Goal: Task Accomplishment & Management: Manage account settings

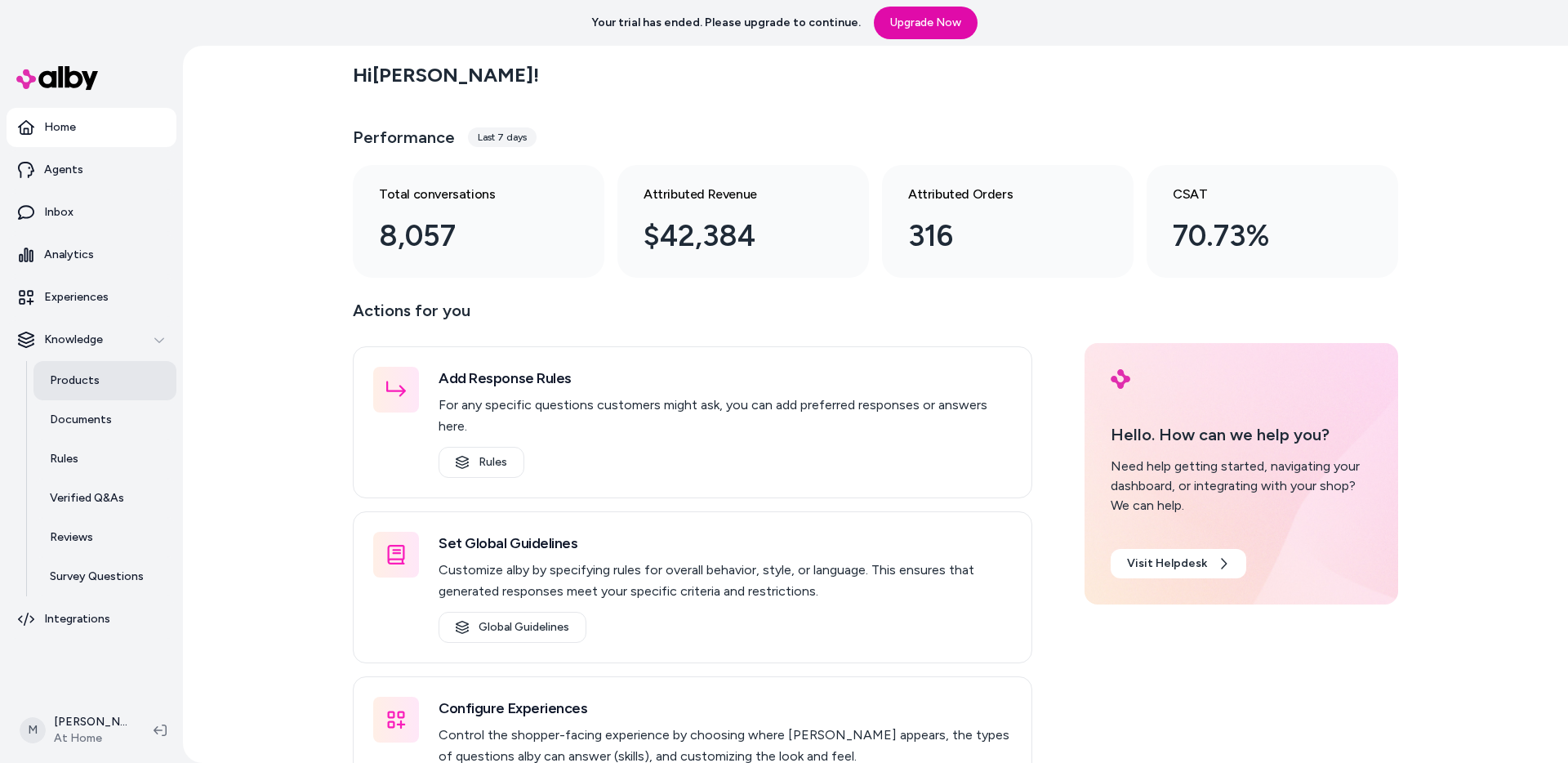
click at [90, 370] on link "Products" at bounding box center [105, 381] width 142 height 39
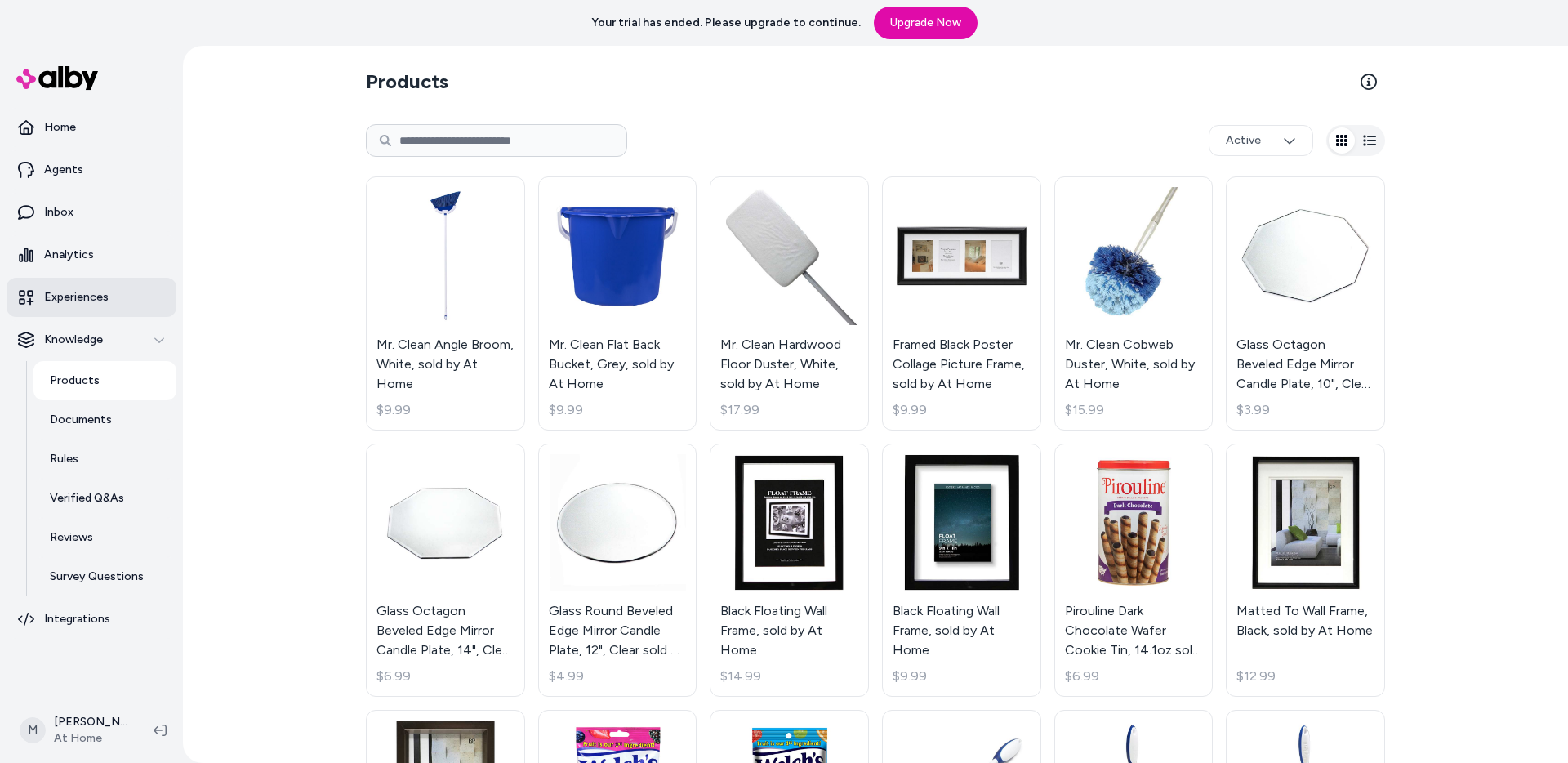
click at [92, 284] on link "Experiences" at bounding box center [91, 298] width 170 height 39
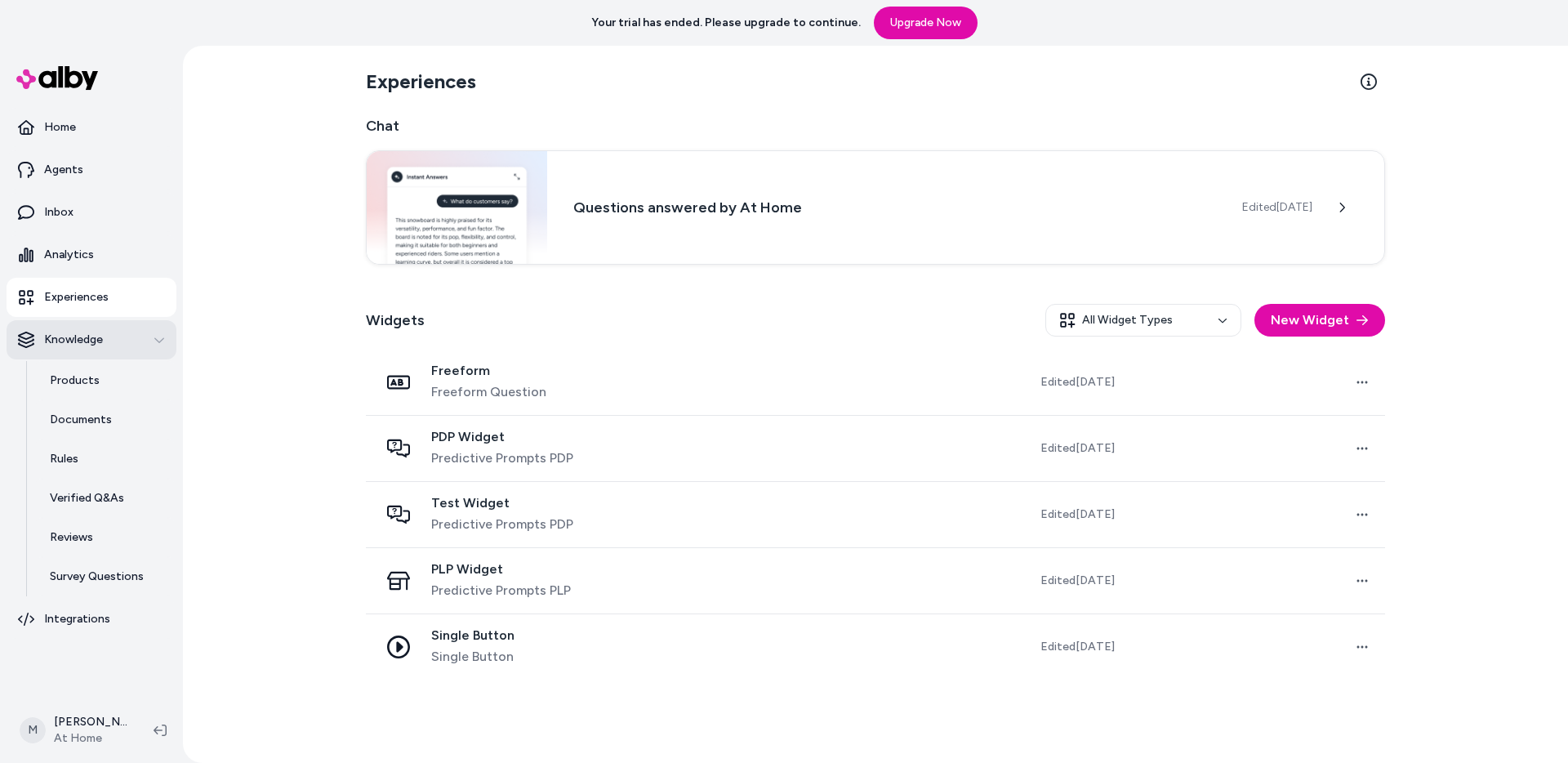
click at [156, 342] on icon "button" at bounding box center [159, 340] width 12 height 12
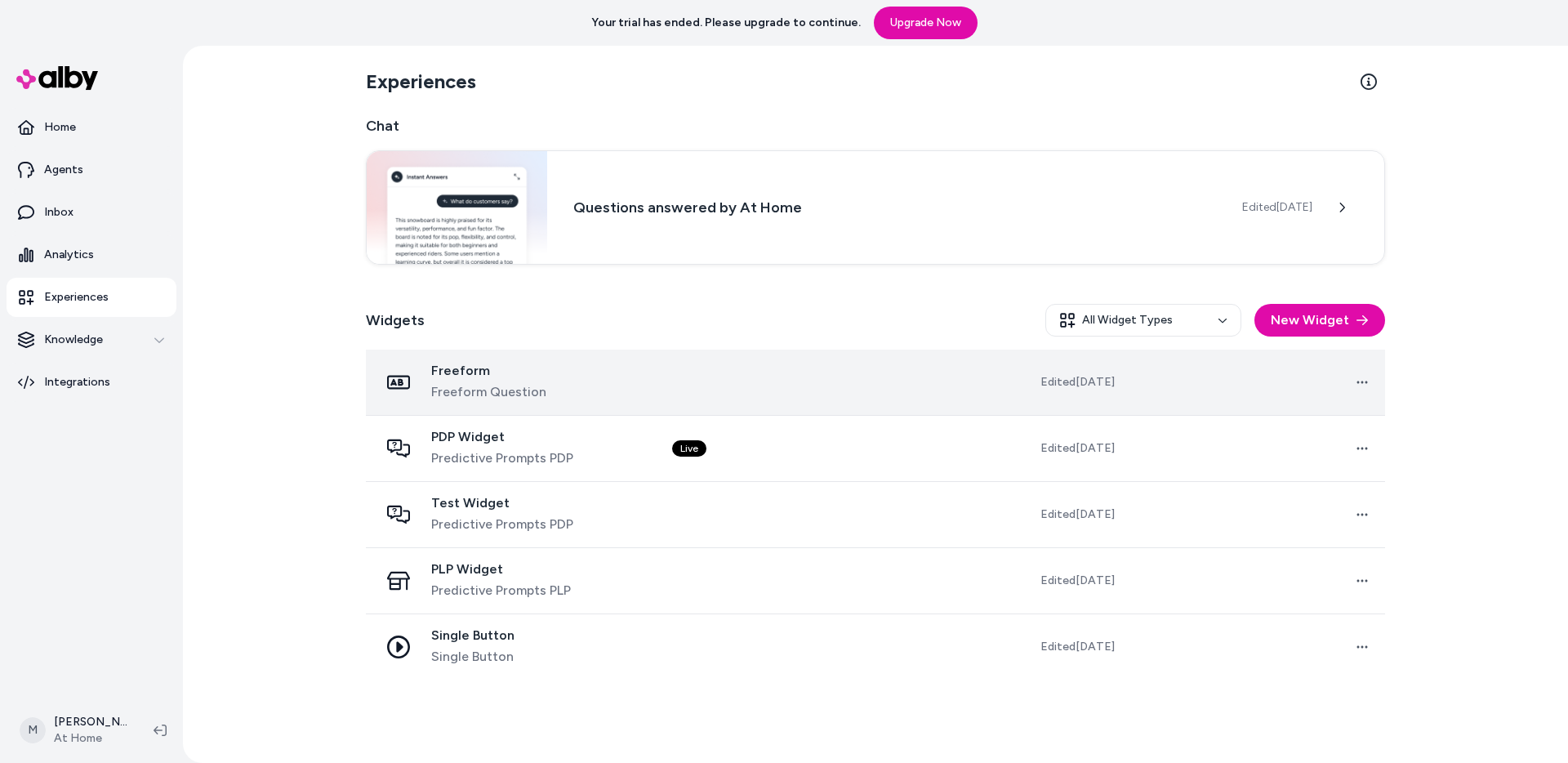
click at [494, 374] on span "Freeform" at bounding box center [488, 370] width 115 height 16
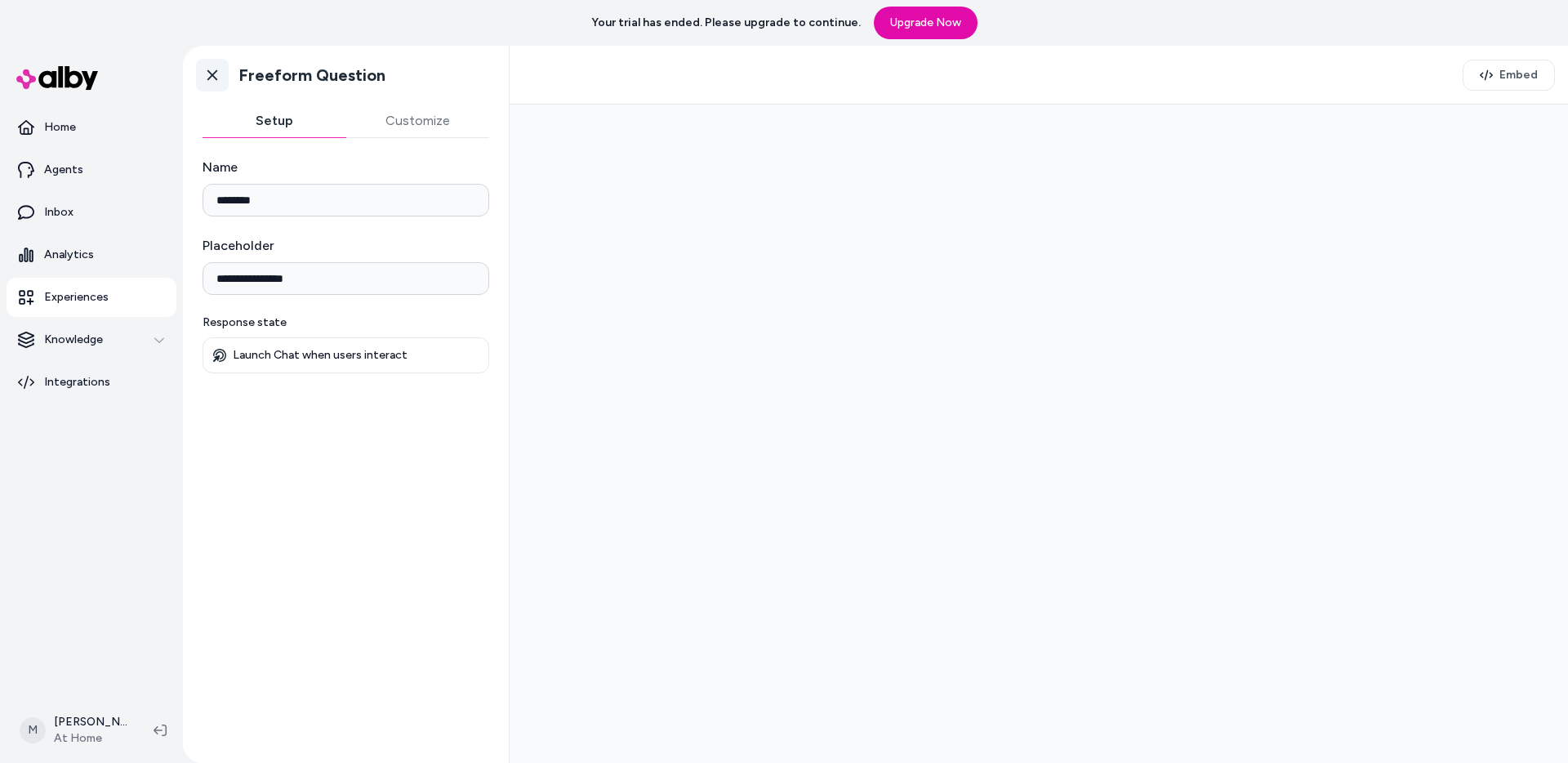
click at [211, 72] on icon at bounding box center [212, 75] width 16 height 16
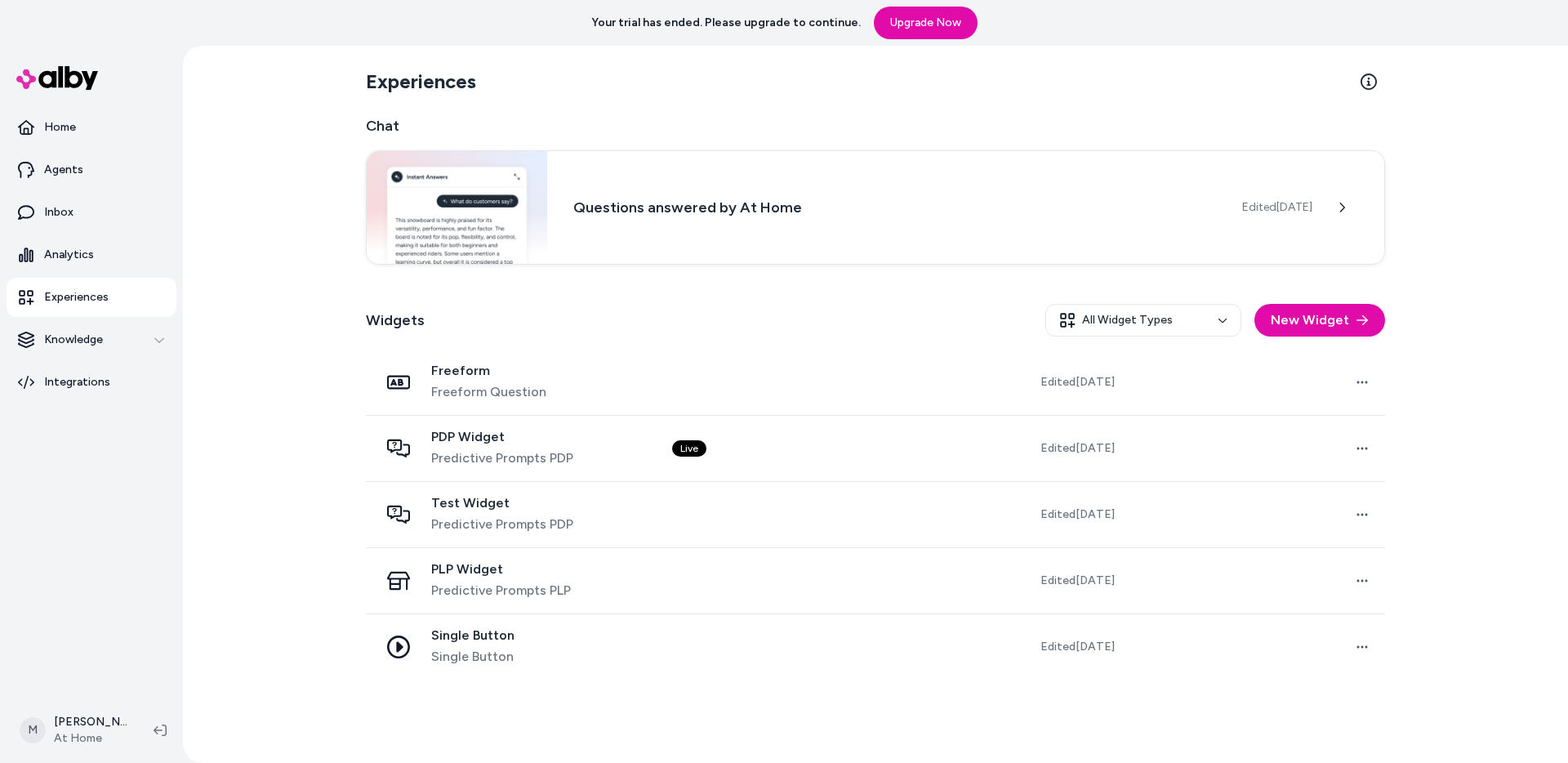
click at [1172, 313] on html "Your trial has ended. Please upgrade to continue. Upgrade Now Home Agents Inbox…" at bounding box center [784, 381] width 1568 height 763
click at [1345, 207] on icon at bounding box center [1345, 206] width 5 height 10
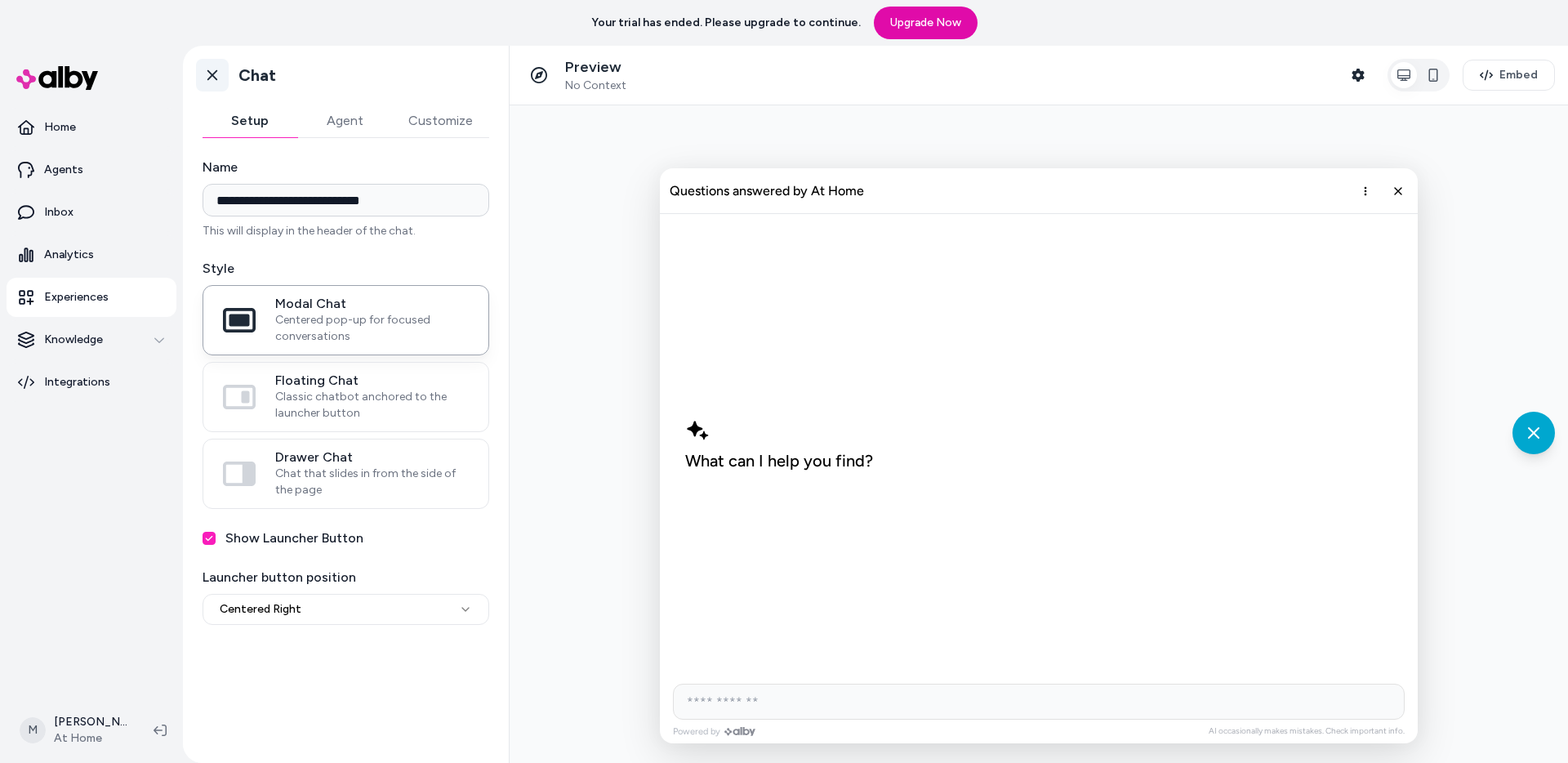
click at [216, 69] on icon at bounding box center [212, 75] width 16 height 16
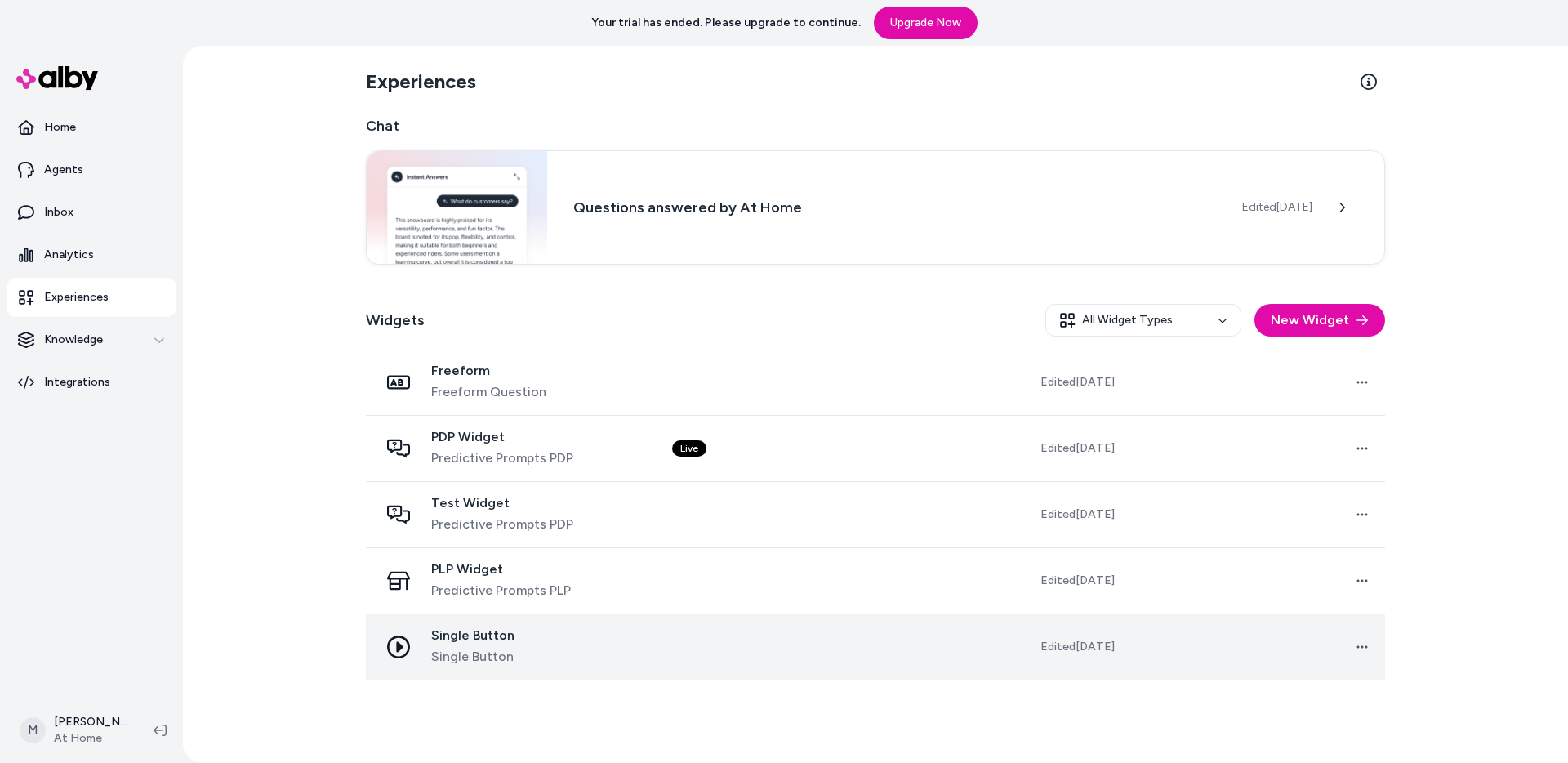
click at [567, 656] on div "Single Button Single Button" at bounding box center [513, 647] width 267 height 39
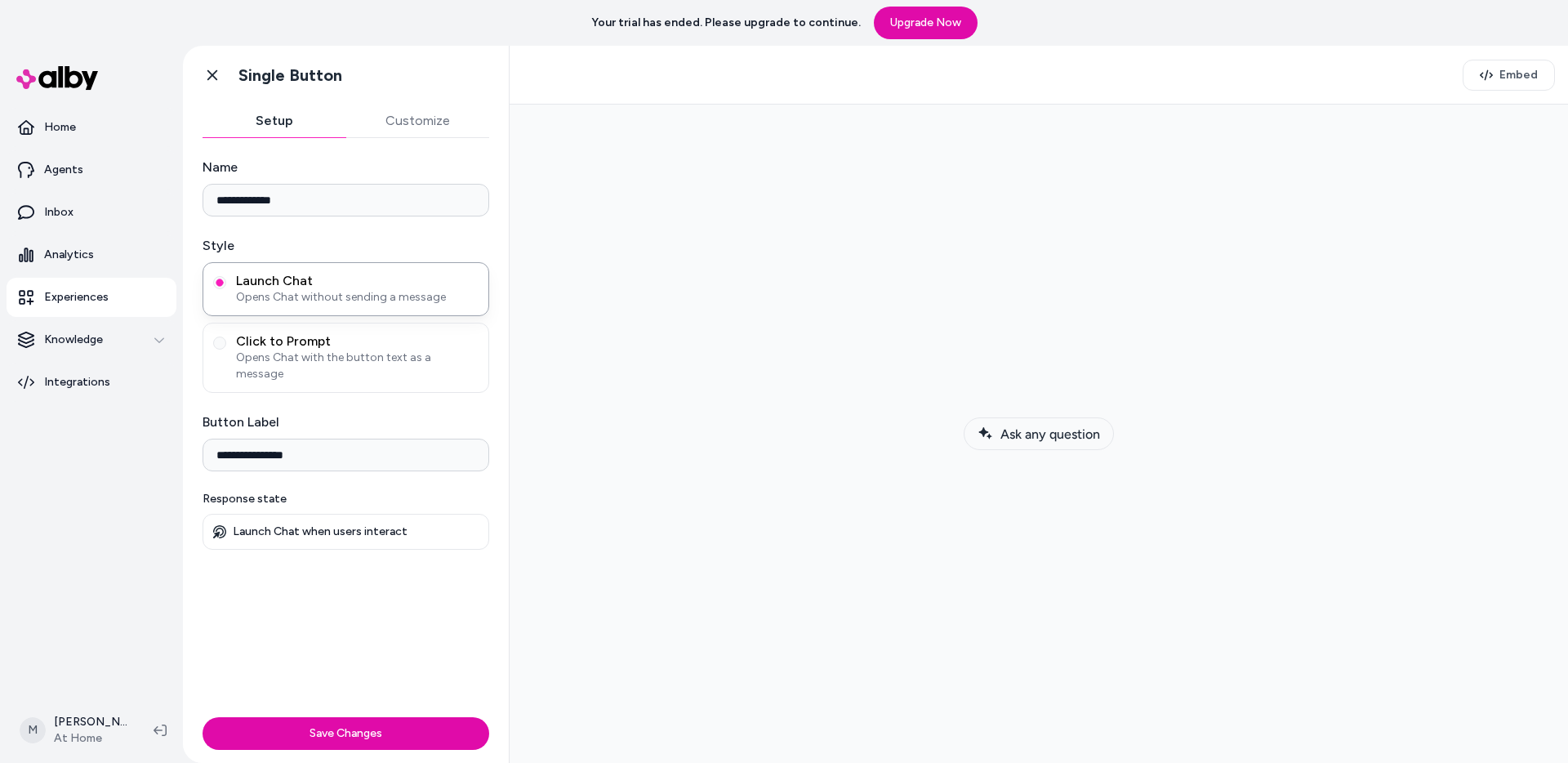
click at [1060, 442] on button "Ask any question" at bounding box center [1039, 434] width 150 height 33
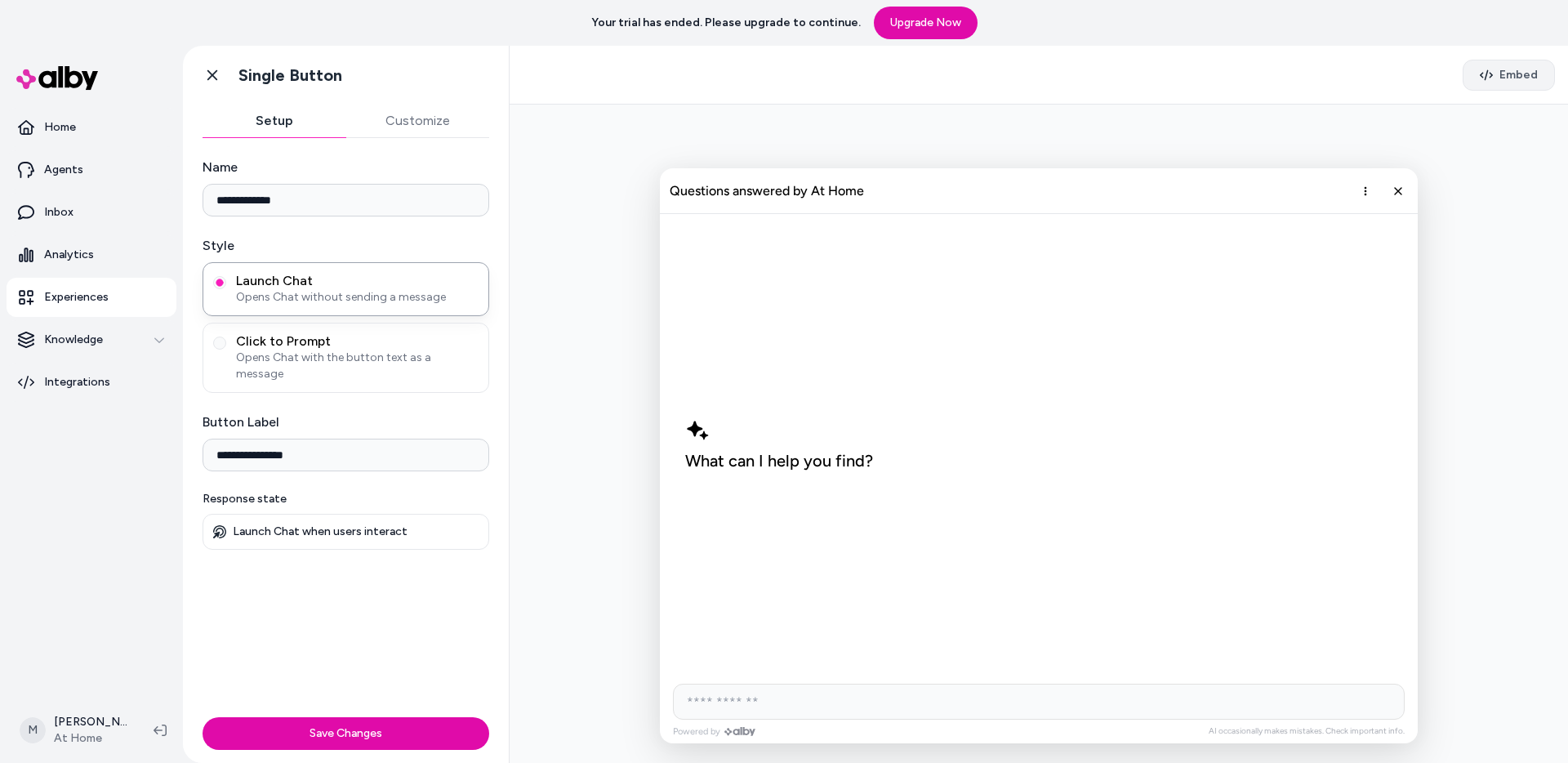
click at [1507, 78] on span "Embed" at bounding box center [1519, 75] width 39 height 16
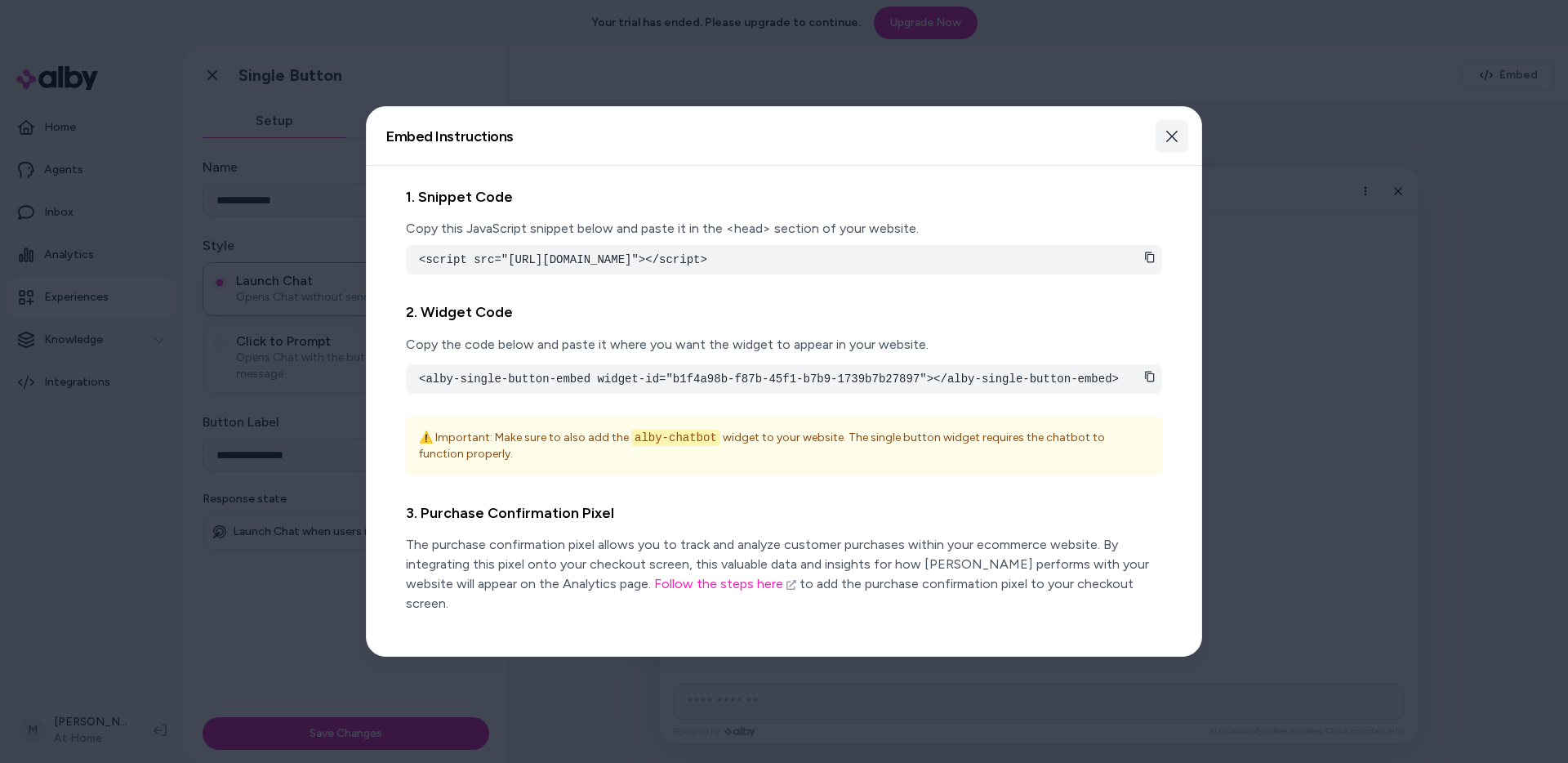
click at [1166, 133] on icon "button" at bounding box center [1172, 136] width 13 height 13
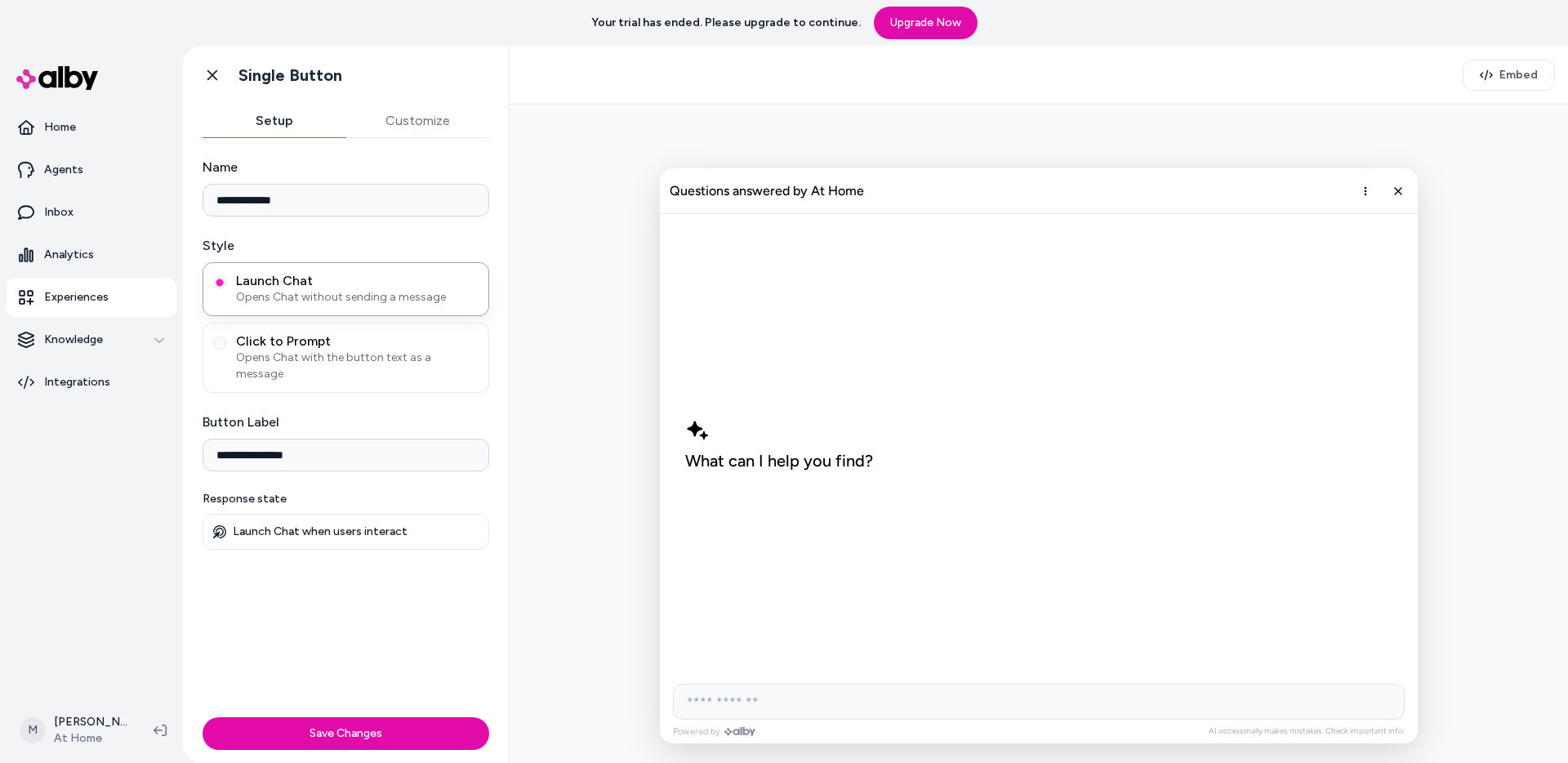
click at [326, 525] on p "Launch Chat when users interact" at bounding box center [320, 531] width 174 height 15
click at [449, 115] on button "Customize" at bounding box center [418, 121] width 143 height 33
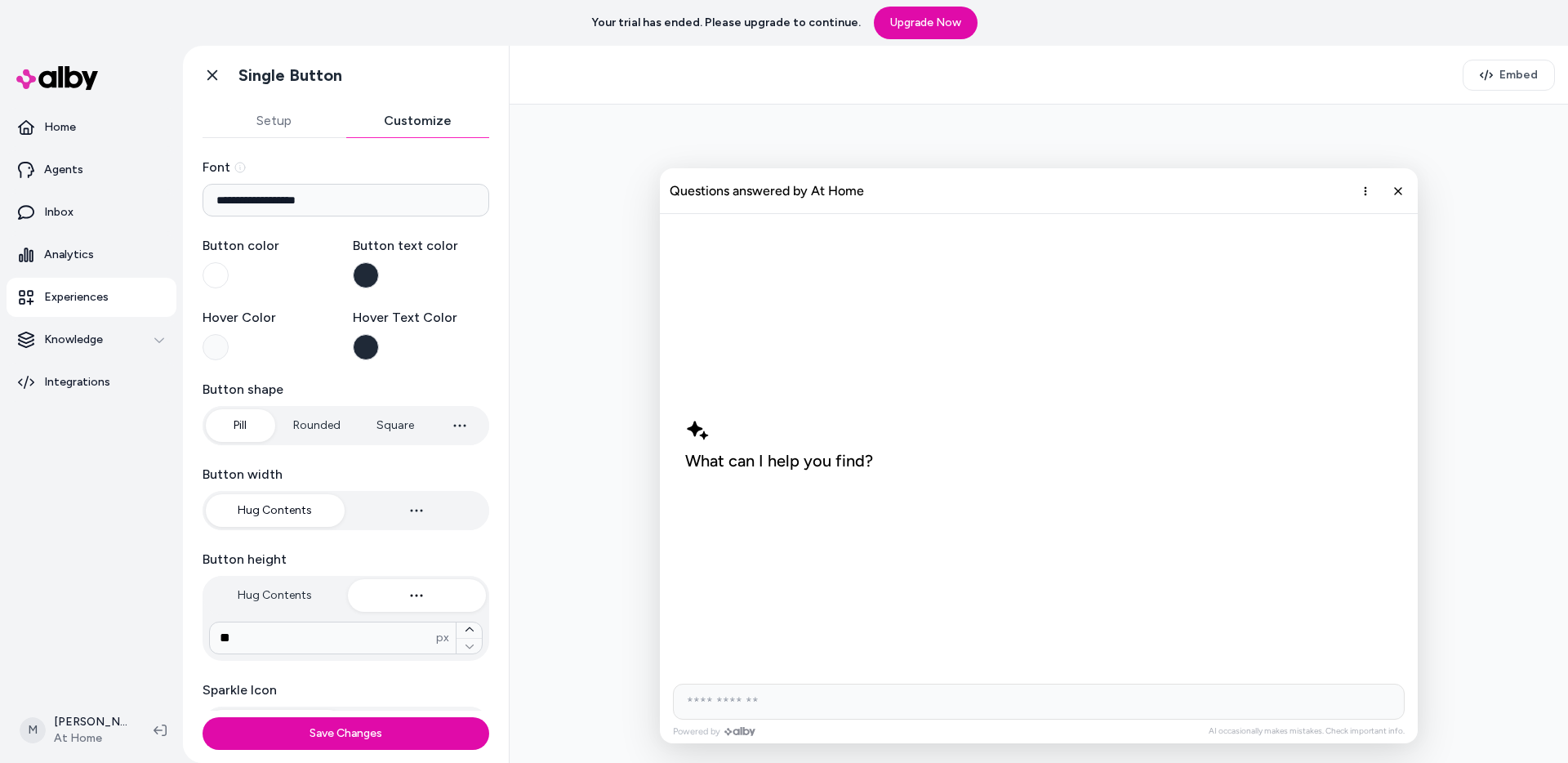
click at [229, 113] on button "Setup" at bounding box center [274, 121] width 143 height 33
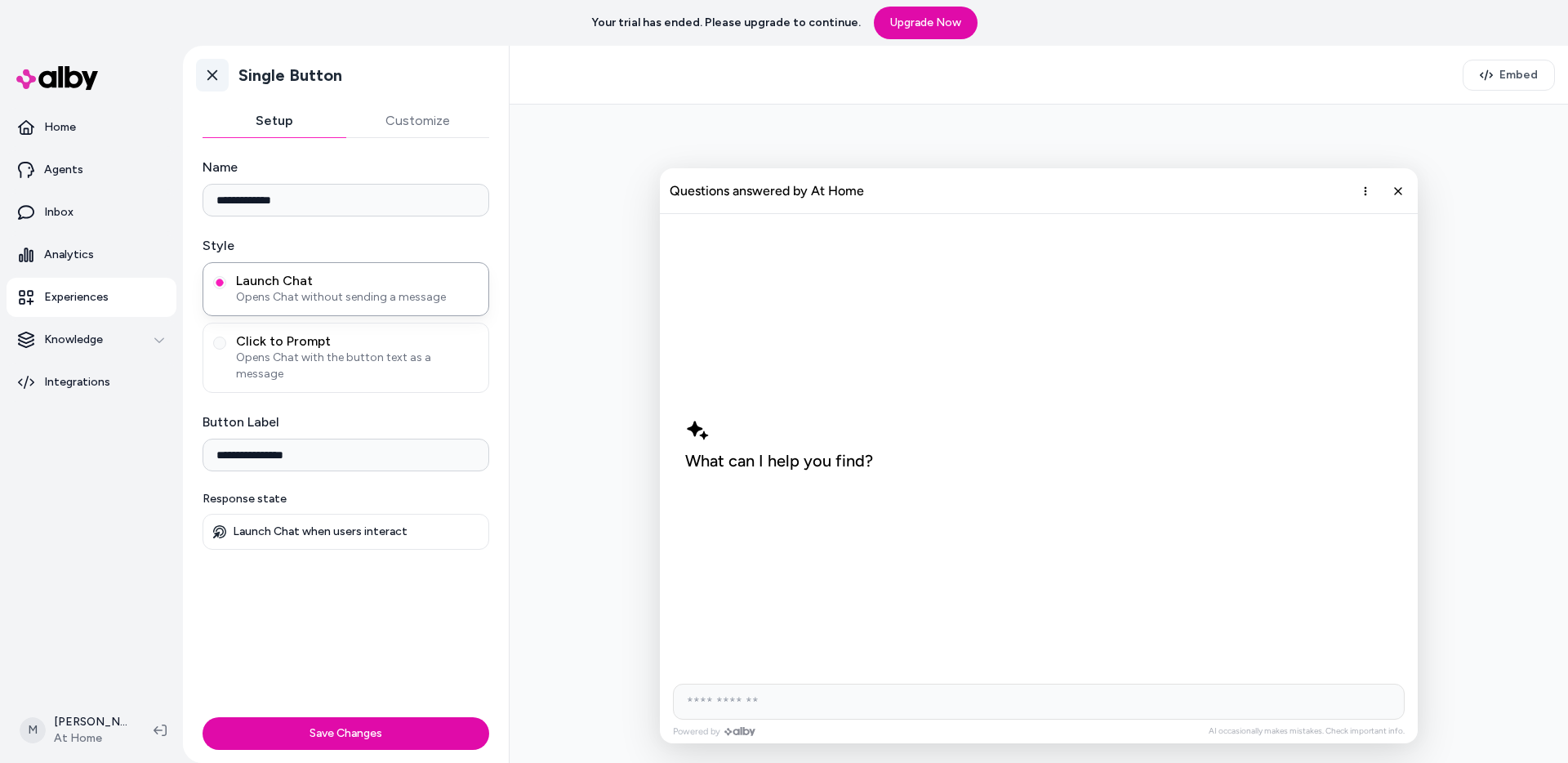
click at [204, 80] on icon at bounding box center [212, 75] width 16 height 16
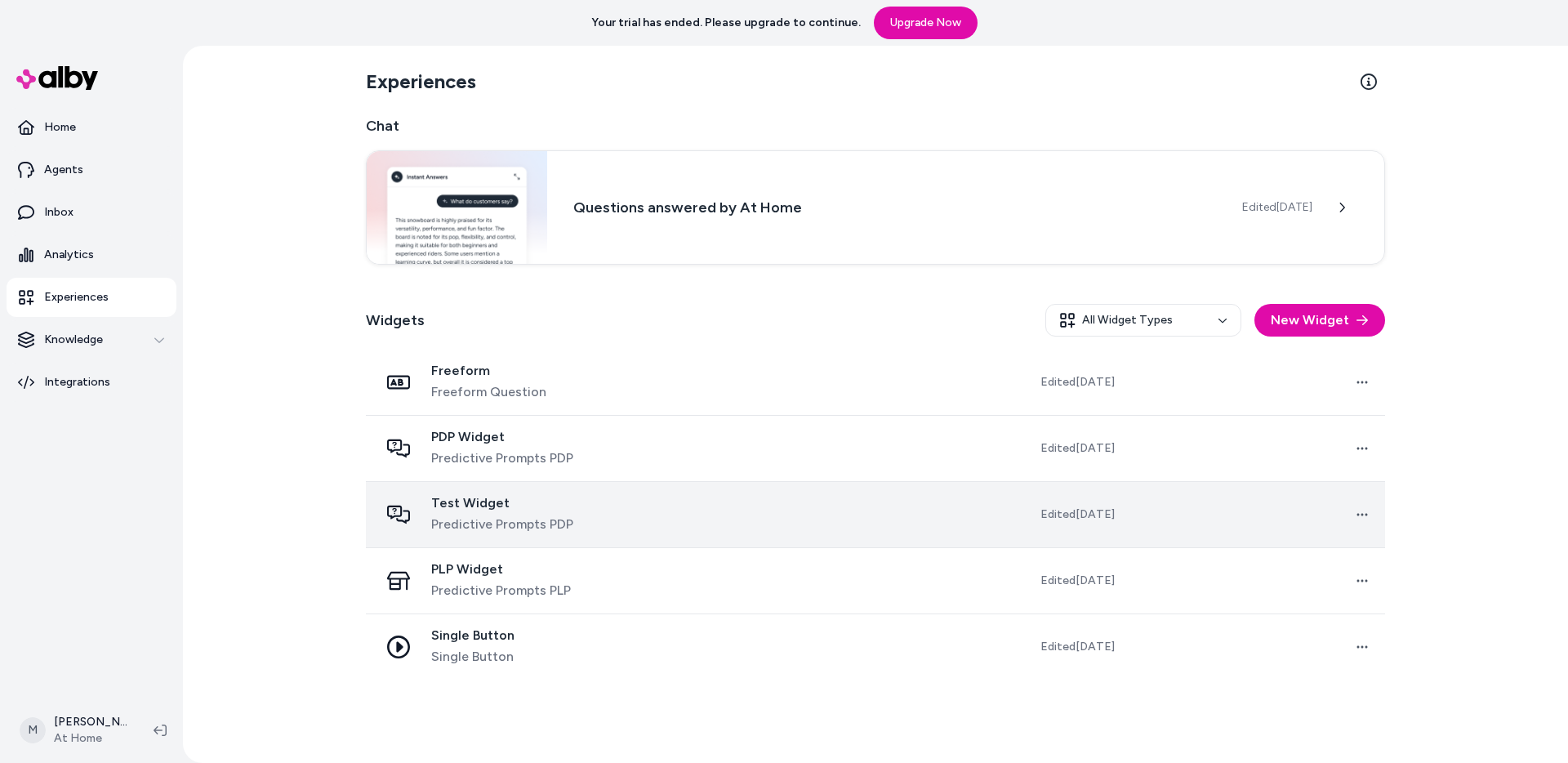
click at [741, 544] on td at bounding box center [787, 515] width 257 height 66
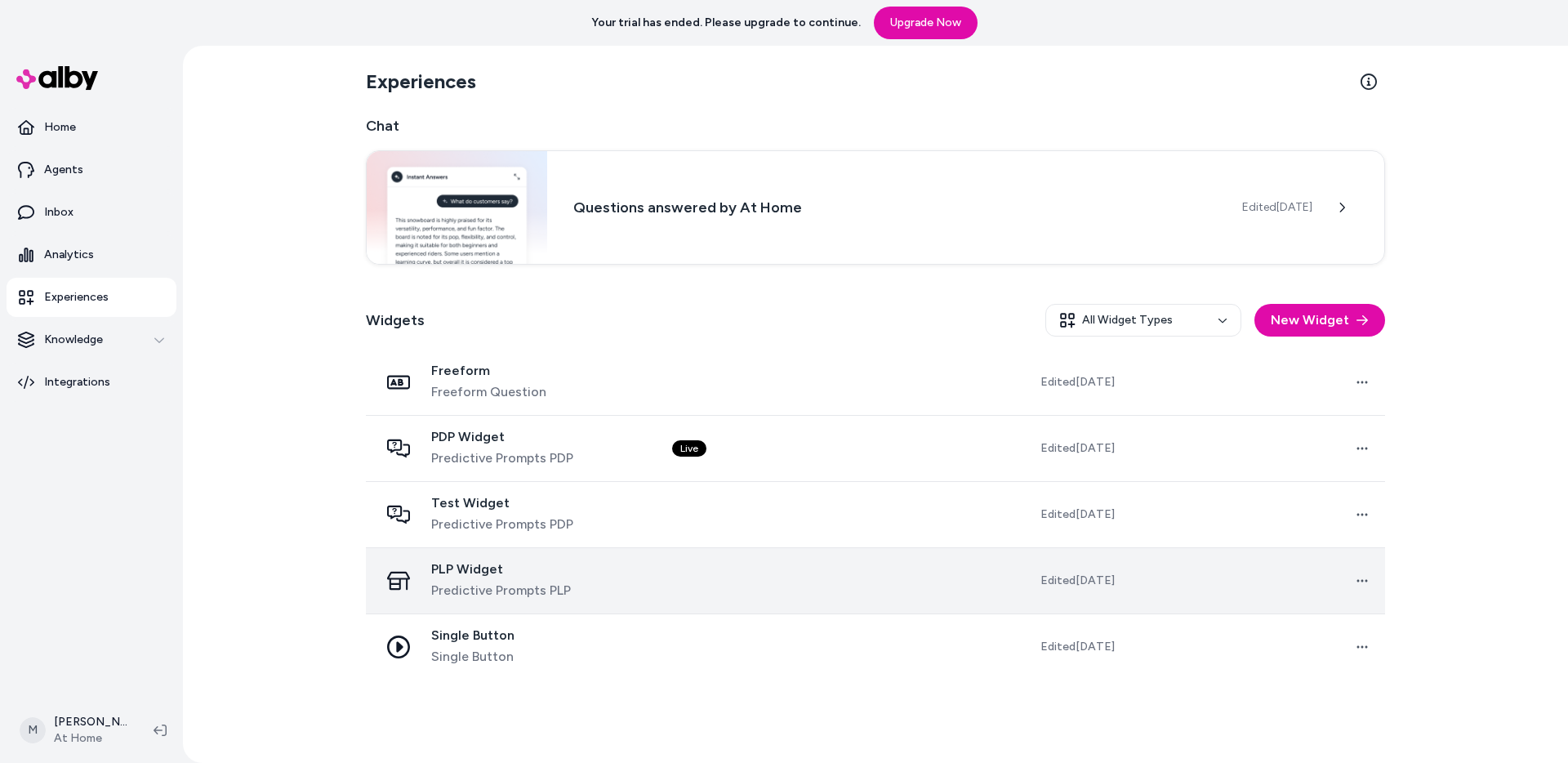
click at [738, 571] on td at bounding box center [787, 582] width 257 height 66
click at [486, 566] on span "PLP Widget" at bounding box center [501, 569] width 140 height 16
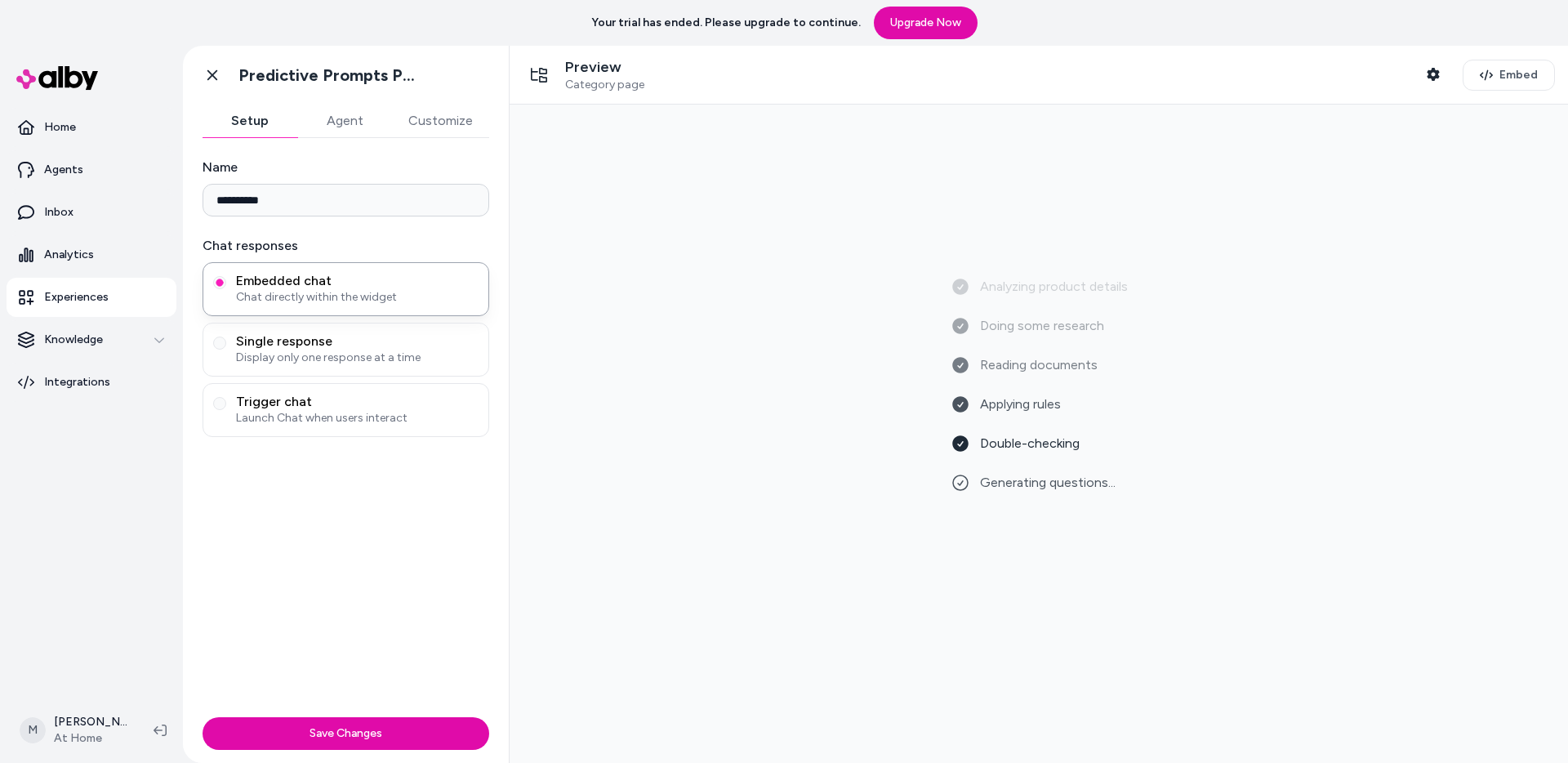
click at [312, 600] on div "**********" at bounding box center [346, 424] width 326 height 573
click at [1040, 481] on span "Generating questions..." at bounding box center [1048, 483] width 136 height 19
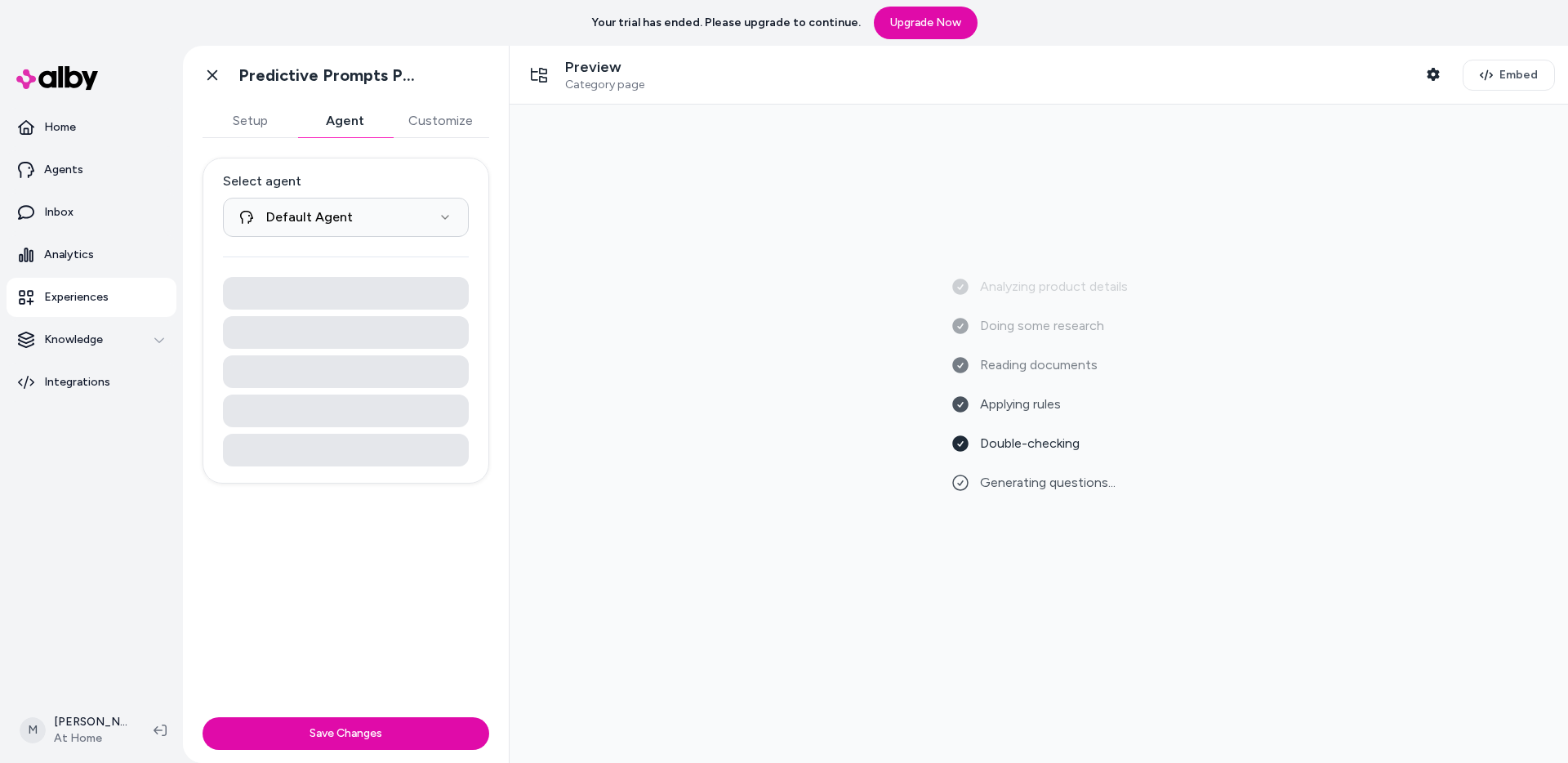
click at [334, 124] on button "Agent" at bounding box center [345, 121] width 95 height 33
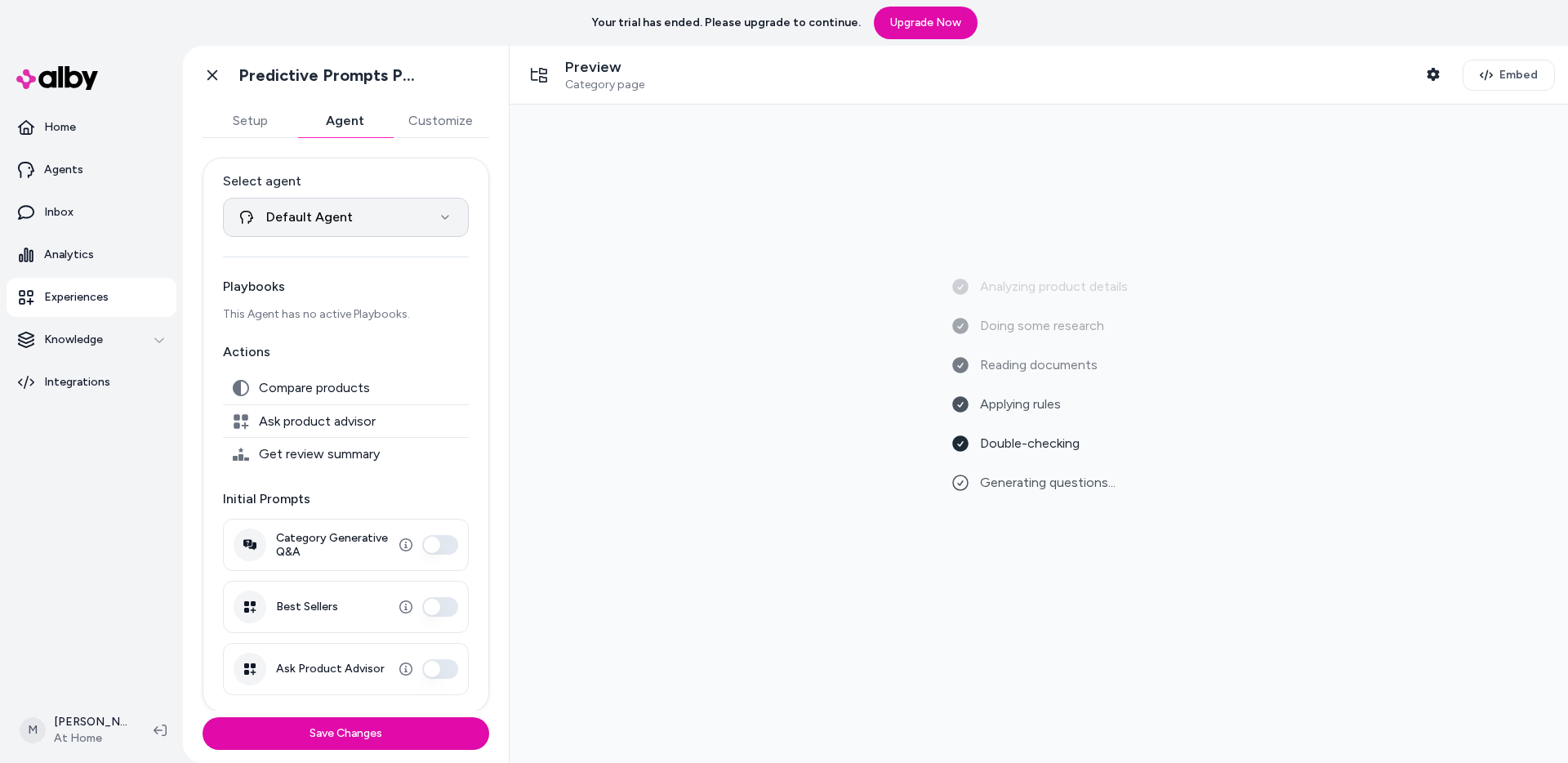
click at [330, 200] on html "**********" at bounding box center [784, 381] width 1568 height 763
click at [330, 201] on html "**********" at bounding box center [784, 381] width 1568 height 763
click at [259, 113] on button "Setup" at bounding box center [250, 121] width 95 height 33
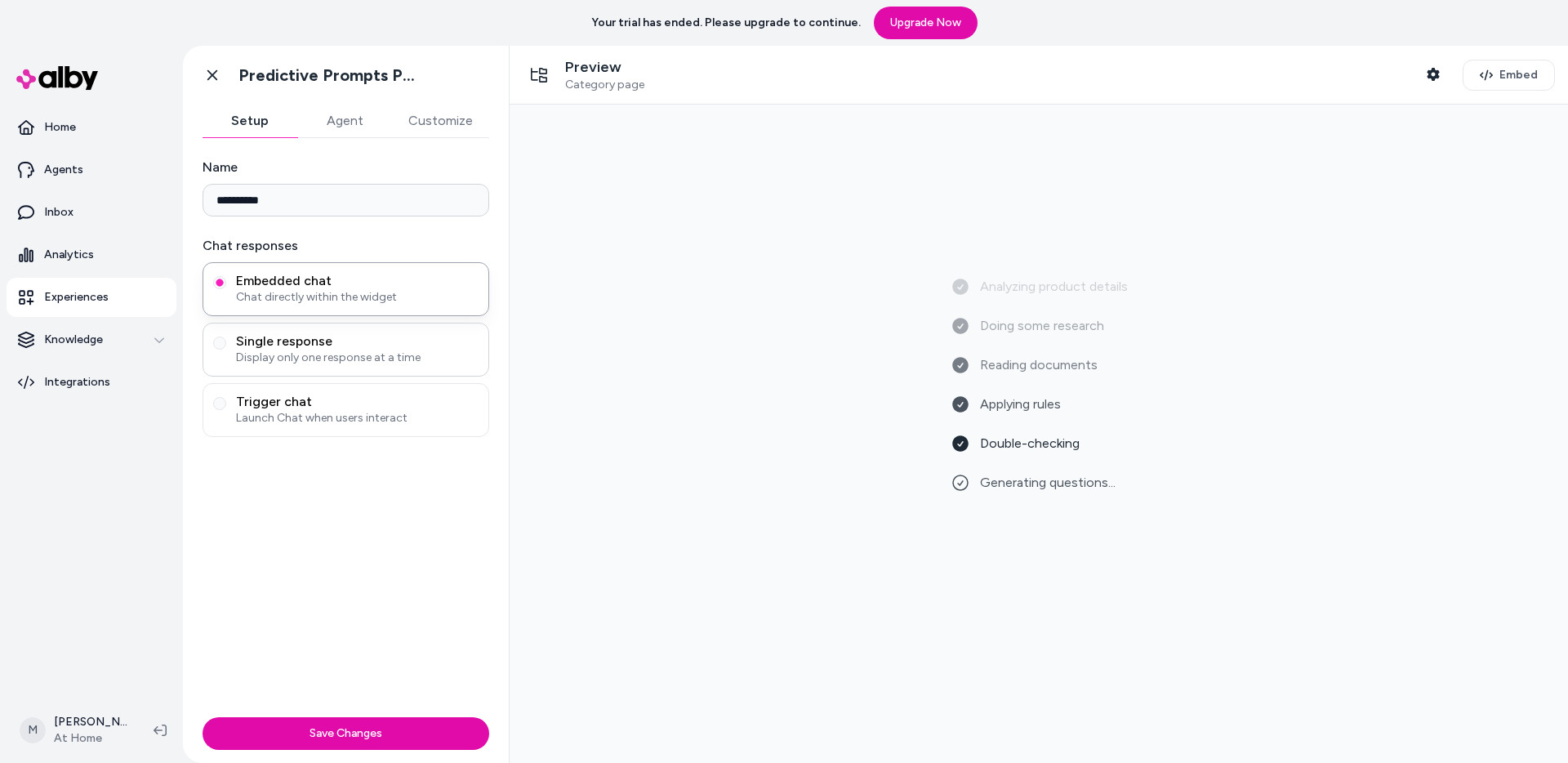
click at [427, 346] on span "Single response" at bounding box center [358, 341] width 242 height 16
click at [226, 346] on button "Single response Display only one response at a time" at bounding box center [219, 342] width 13 height 13
click at [439, 418] on span "Launch Chat when users interact" at bounding box center [358, 418] width 242 height 16
click at [226, 410] on button "Trigger chat Launch Chat when users interact" at bounding box center [219, 403] width 13 height 13
click at [428, 124] on button "Customize" at bounding box center [441, 121] width 97 height 33
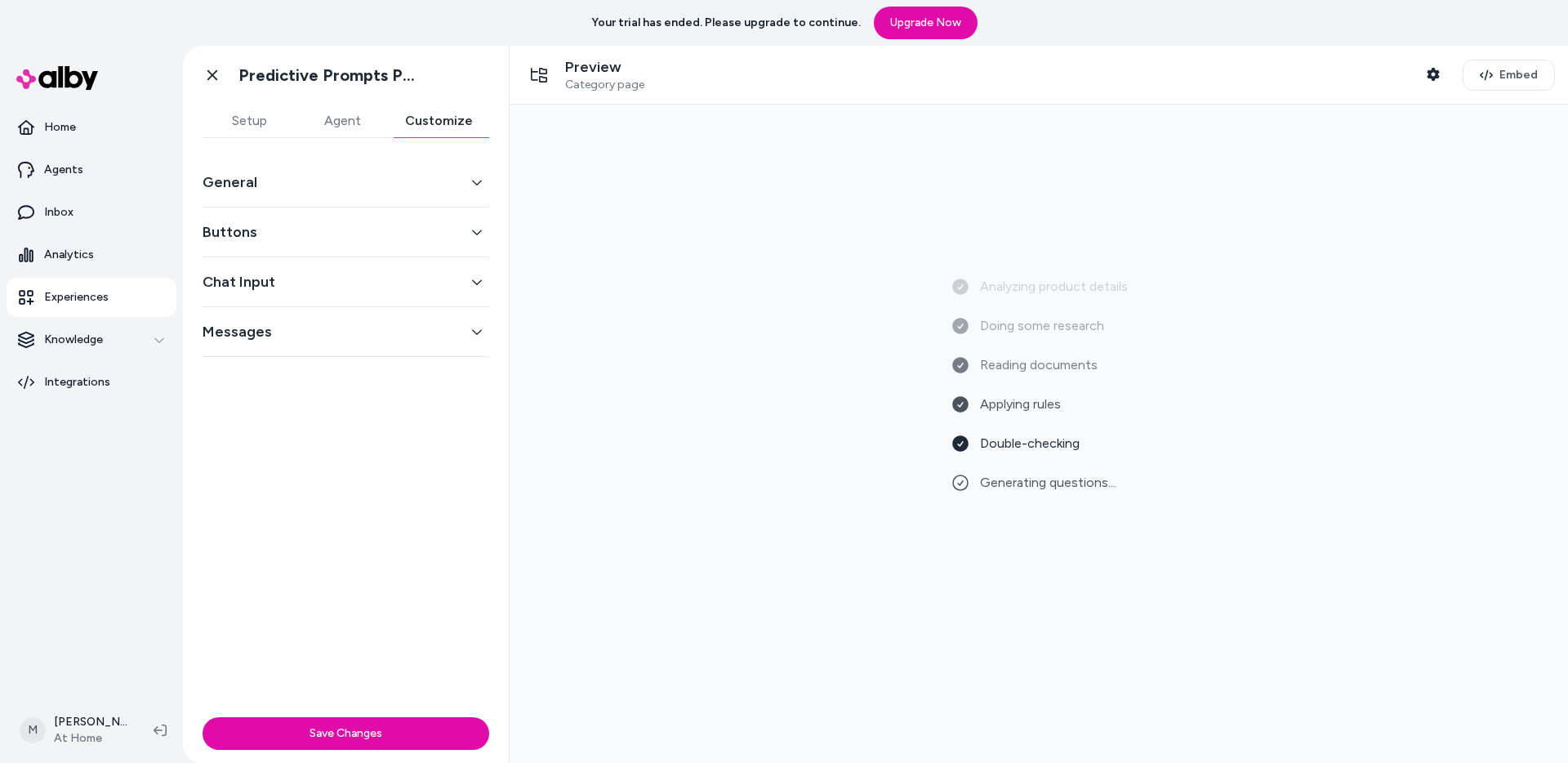
click at [596, 79] on span "Category page" at bounding box center [605, 84] width 79 height 15
click at [200, 76] on link "Go back" at bounding box center [212, 76] width 33 height 33
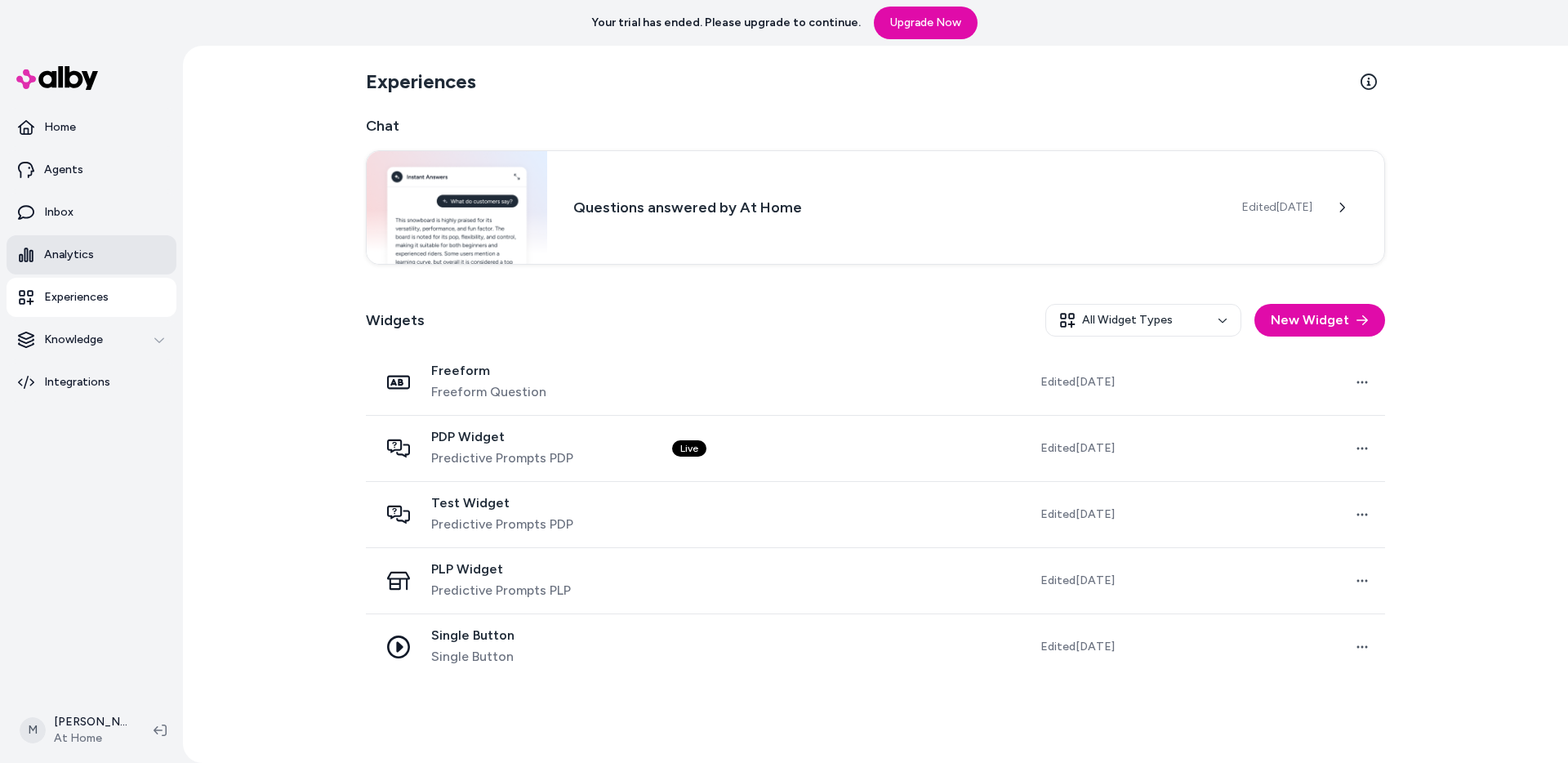
click at [74, 247] on p "Analytics" at bounding box center [69, 255] width 49 height 16
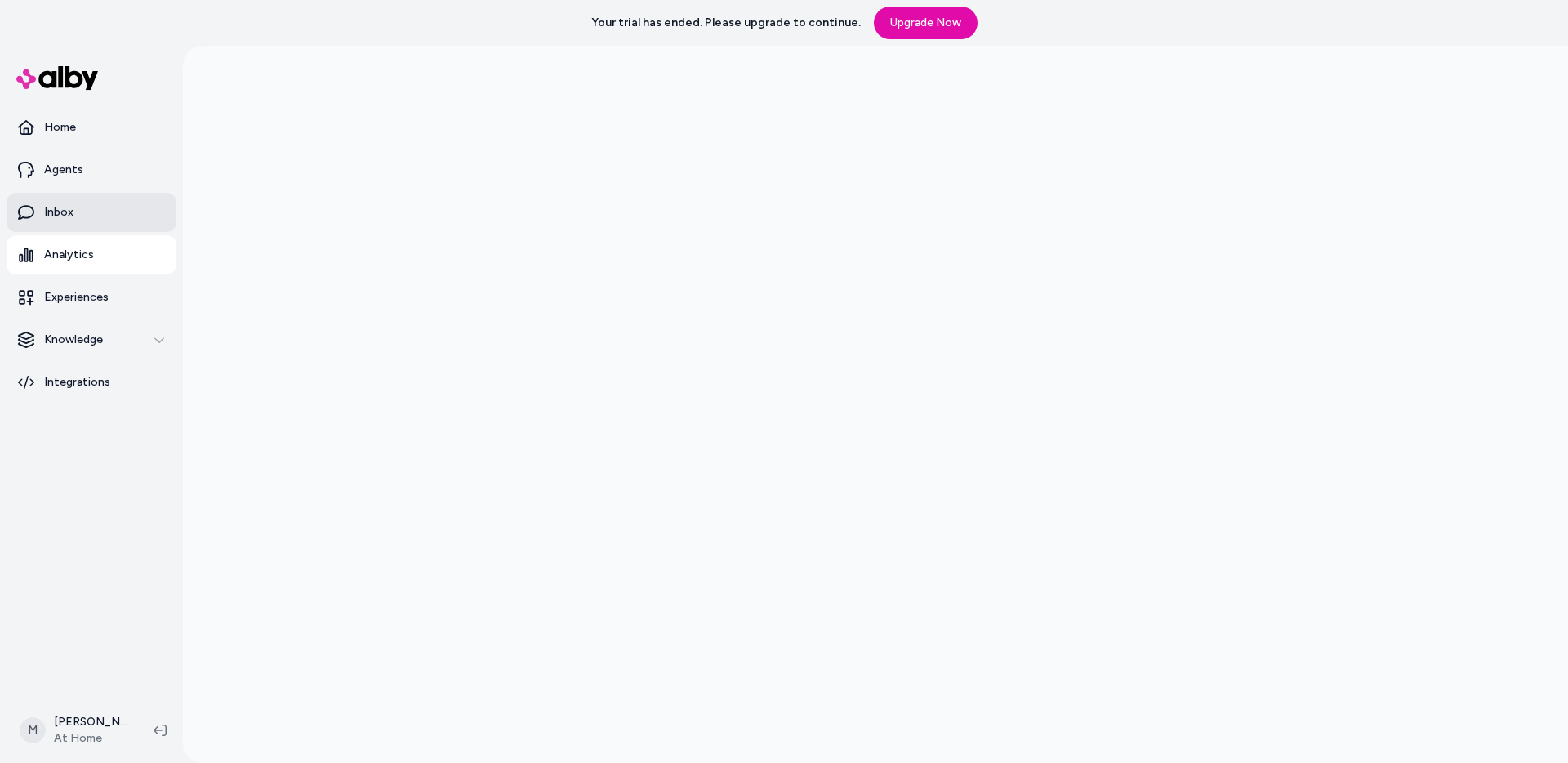
click at [97, 195] on link "Inbox" at bounding box center [91, 212] width 170 height 39
click at [97, 177] on link "Agents" at bounding box center [91, 170] width 170 height 39
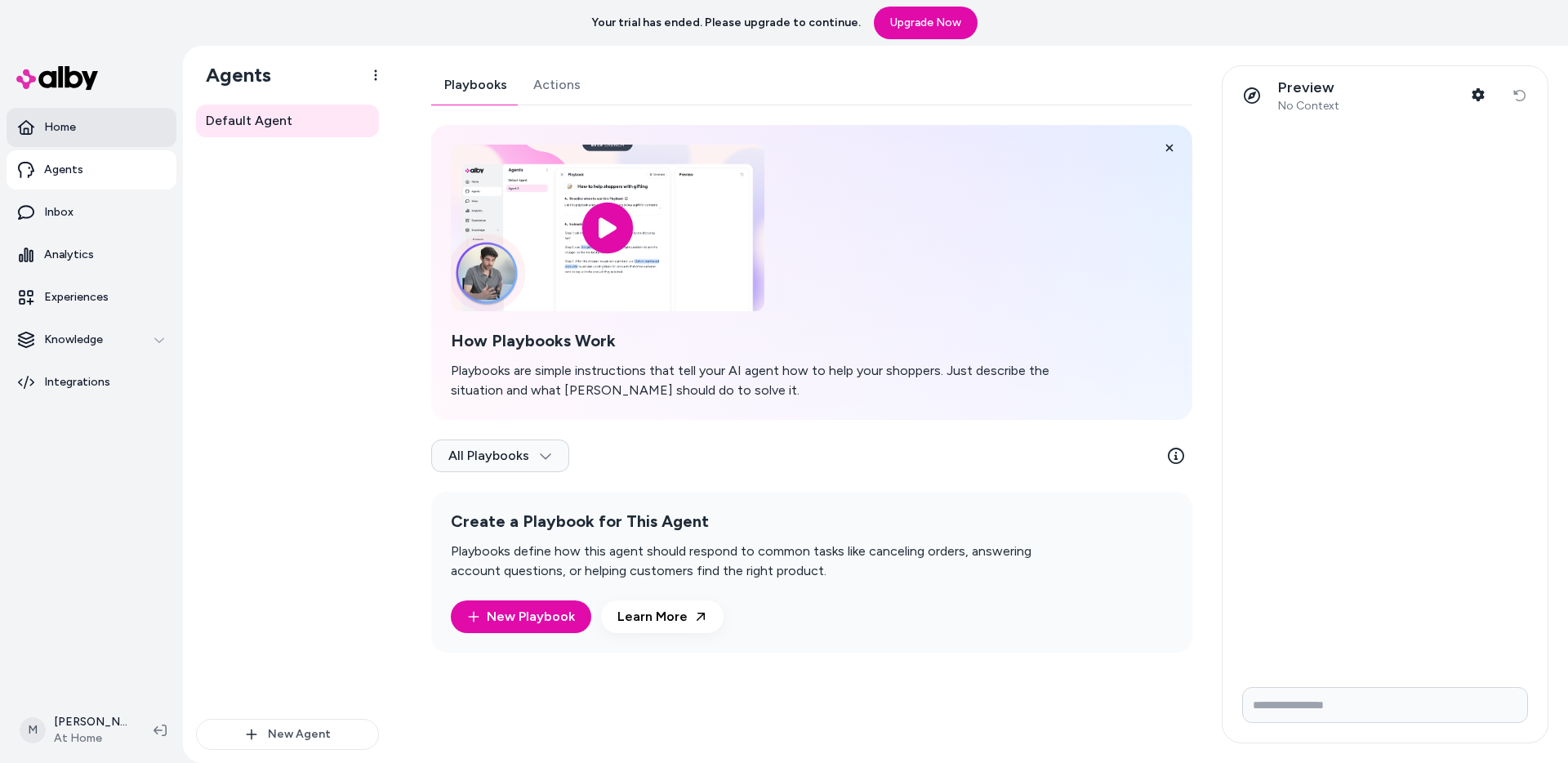
click at [81, 129] on link "Home" at bounding box center [91, 127] width 170 height 39
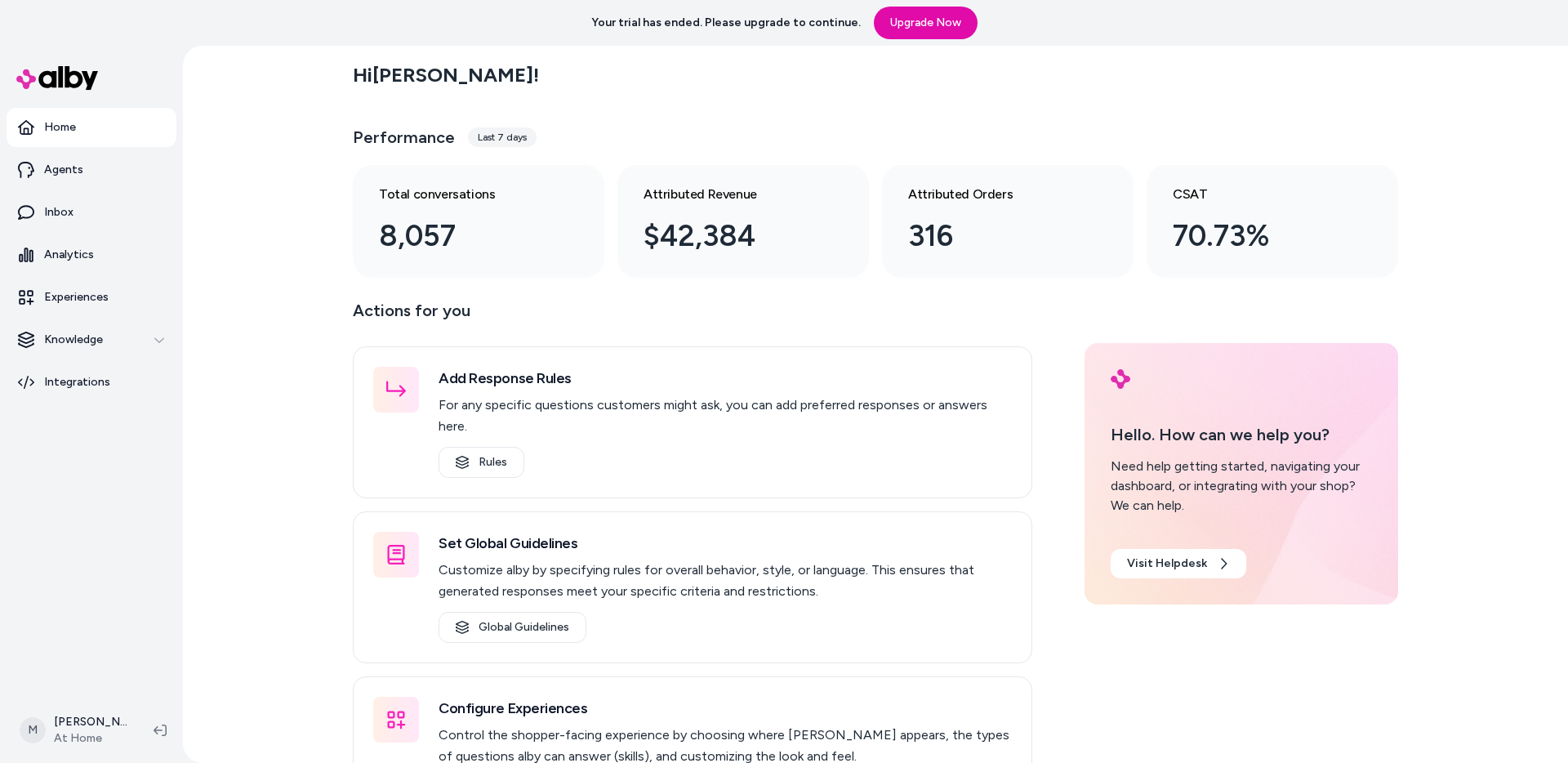
scroll to position [60, 0]
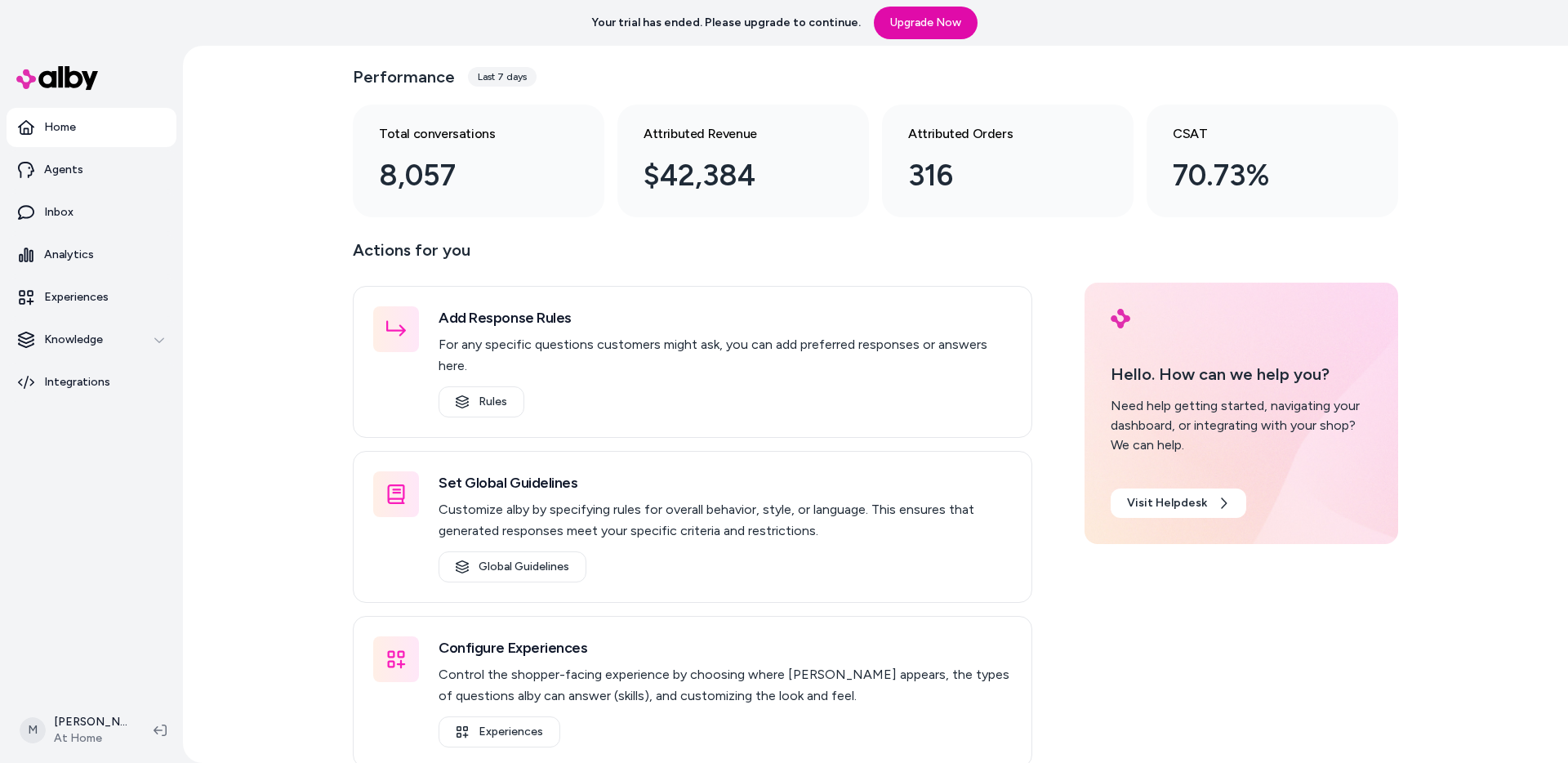
click at [23, 123] on icon at bounding box center [26, 127] width 16 height 16
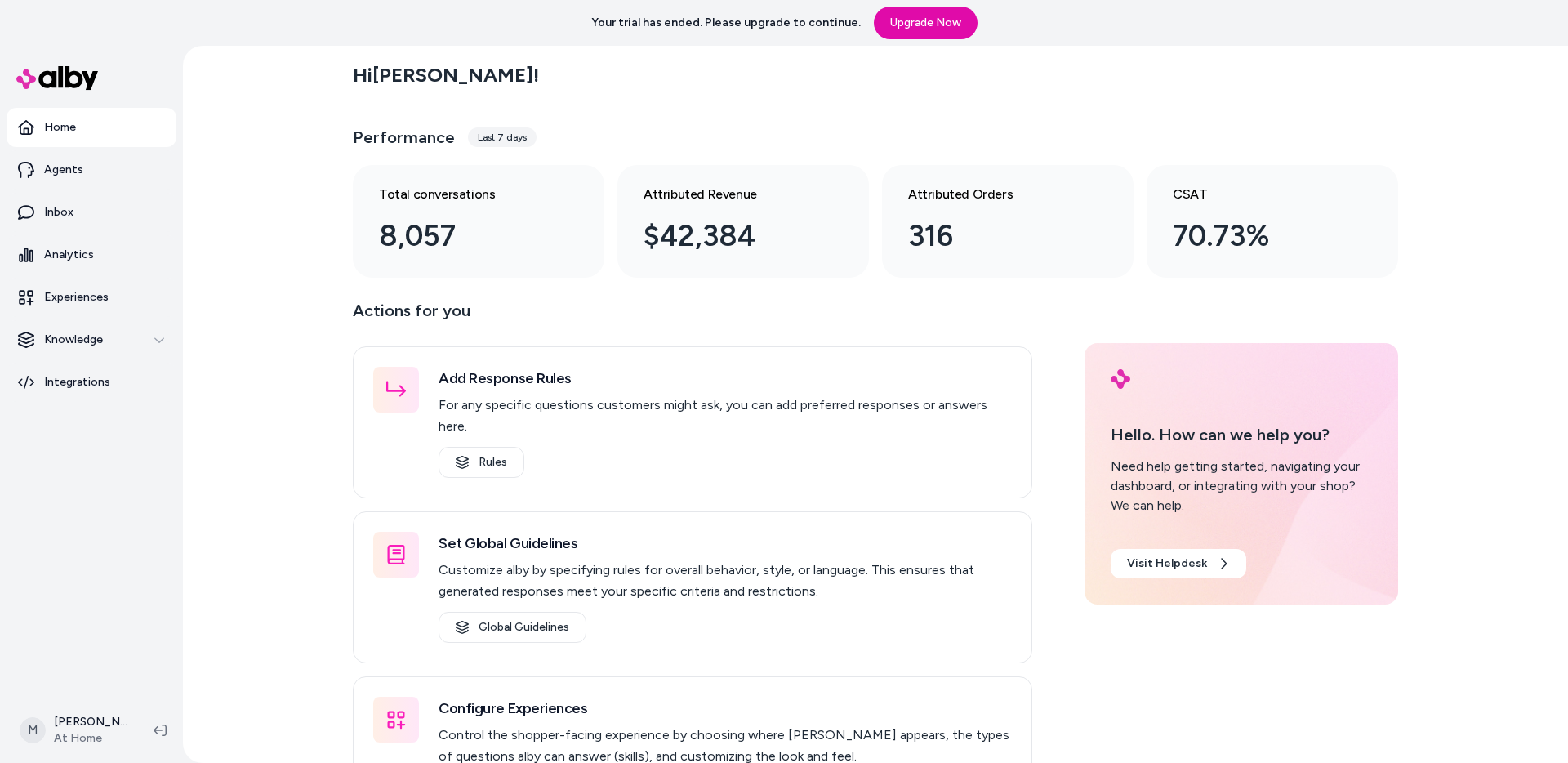
scroll to position [46, 0]
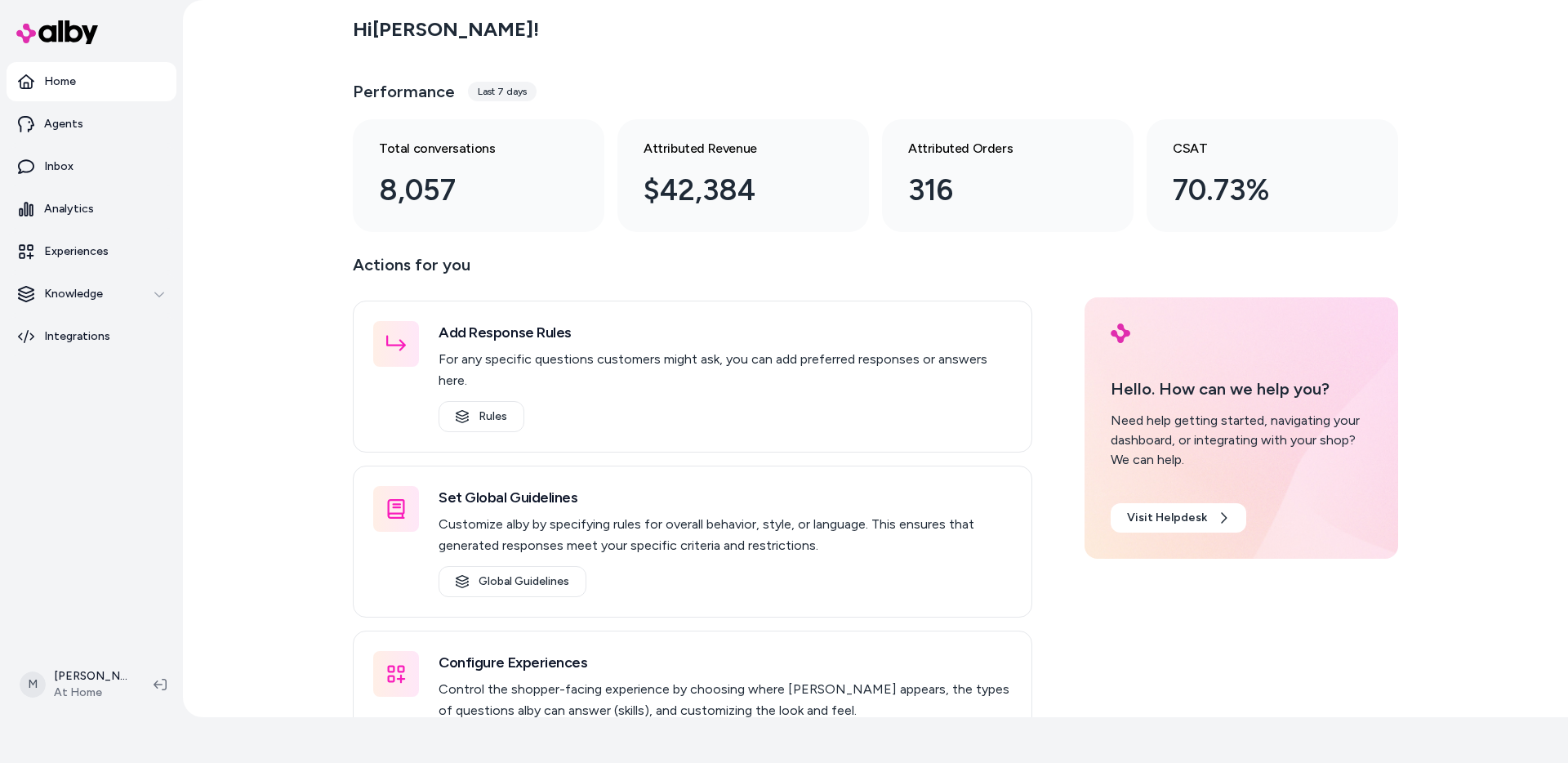
click at [60, 79] on p "Home" at bounding box center [60, 81] width 32 height 16
click at [96, 245] on p "Experiences" at bounding box center [77, 251] width 65 height 16
